Goal: Check status: Check status

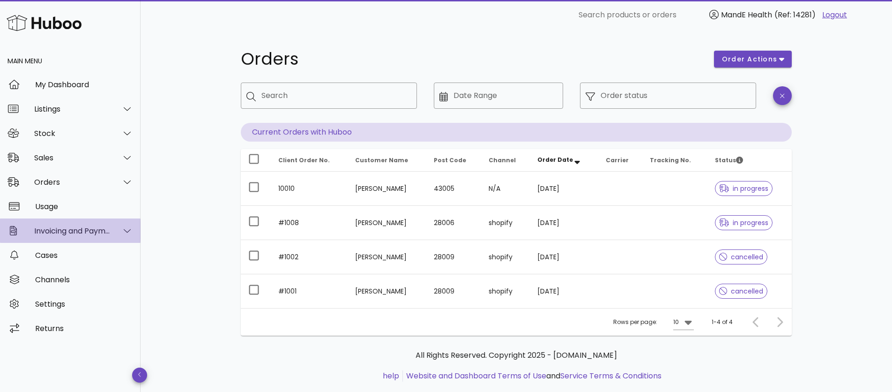
click at [124, 228] on icon at bounding box center [127, 230] width 7 height 8
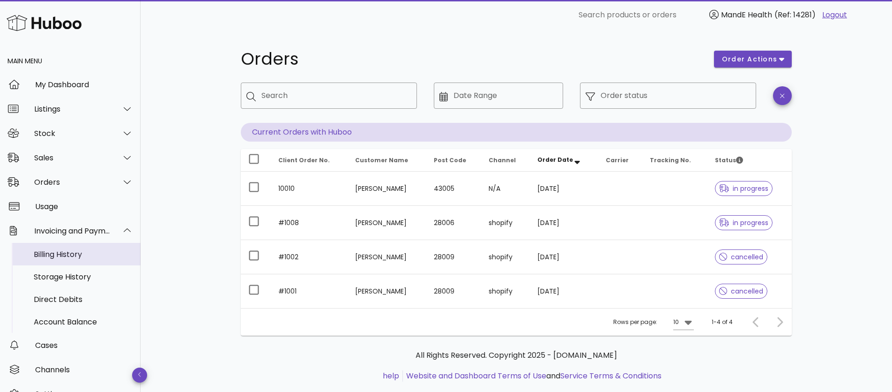
click at [63, 252] on div "Billing History" at bounding box center [83, 254] width 99 height 9
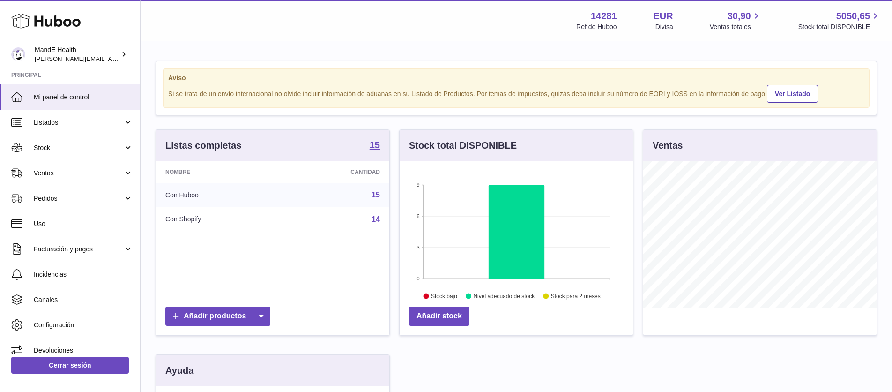
scroll to position [146, 233]
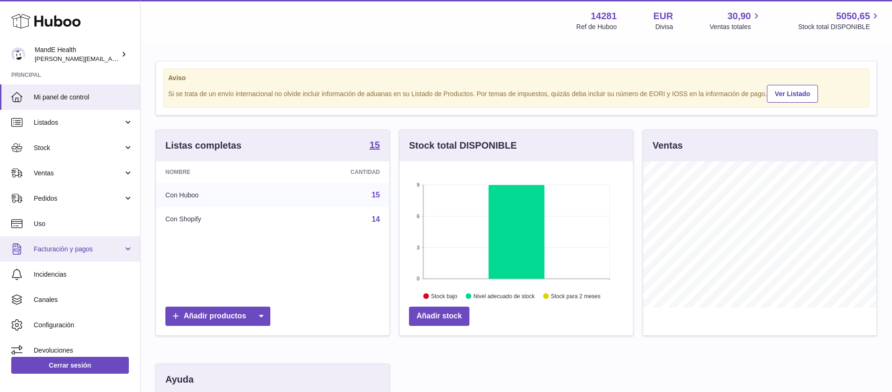
click at [78, 245] on span "Facturación y pagos" at bounding box center [78, 249] width 89 height 9
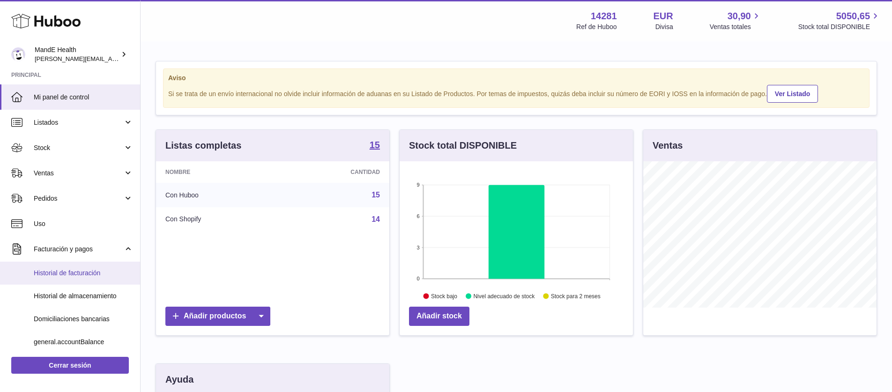
click at [65, 270] on span "Historial de facturación" at bounding box center [83, 272] width 99 height 9
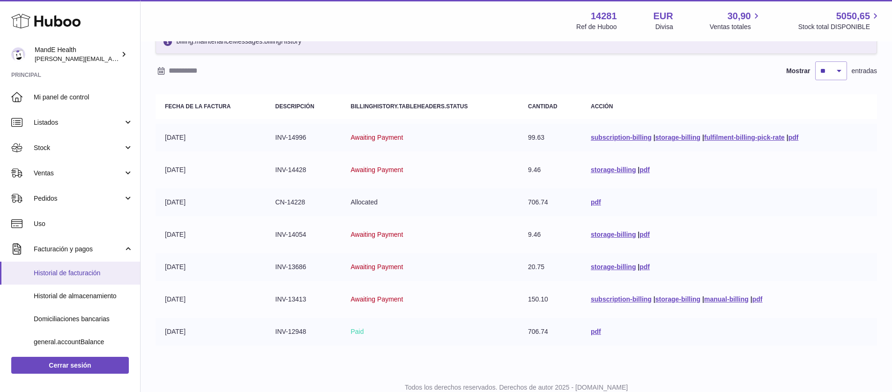
scroll to position [17, 0]
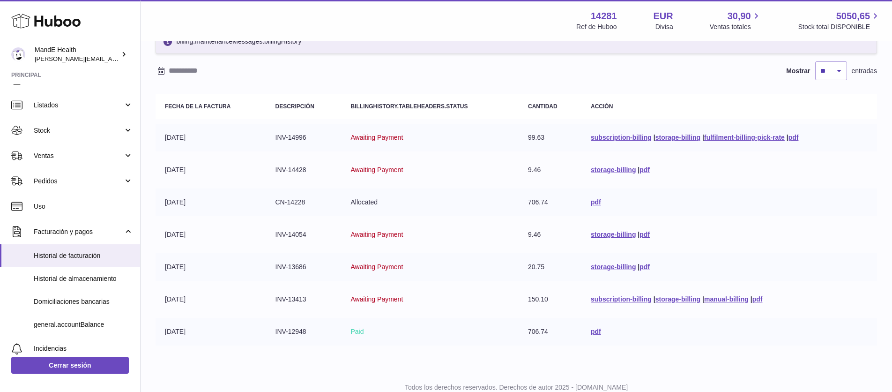
drag, startPoint x: 190, startPoint y: 237, endPoint x: 540, endPoint y: 234, distance: 350.0
click at [540, 234] on tr "18-08-2025 INV-14054 Awaiting Payment 9.46 storage-billing | pdf" at bounding box center [517, 235] width 722 height 28
drag, startPoint x: 156, startPoint y: 170, endPoint x: 520, endPoint y: 166, distance: 363.6
click at [520, 166] on tr "26-08-2025 INV-14428 Awaiting Payment 9.46 storage-billing | pdf" at bounding box center [517, 170] width 722 height 28
click at [524, 167] on td "9.46" at bounding box center [550, 170] width 63 height 28
